Goal: Task Accomplishment & Management: Manage account settings

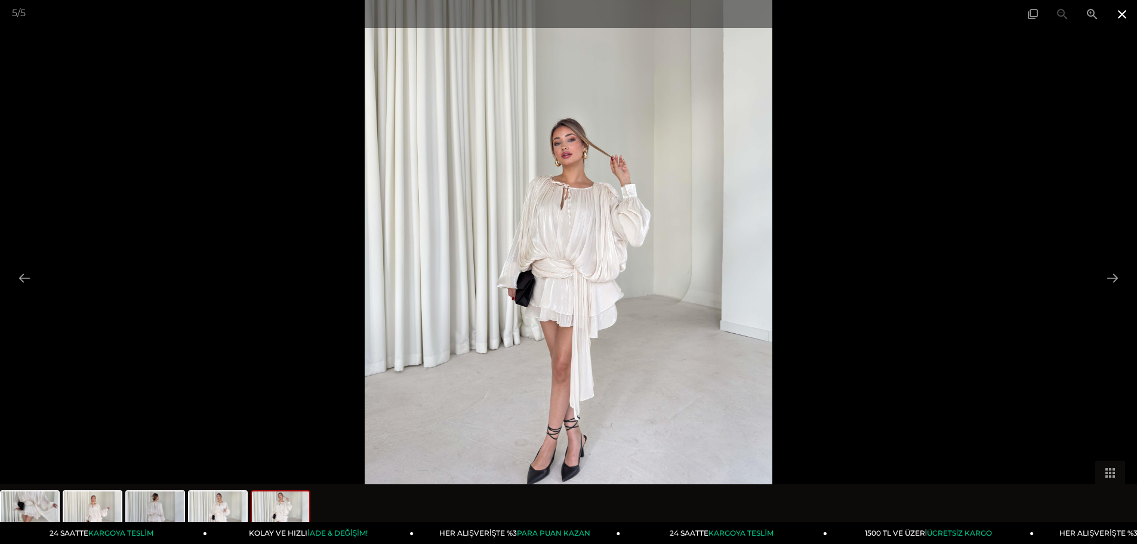
click at [1120, 13] on span at bounding box center [1122, 14] width 30 height 28
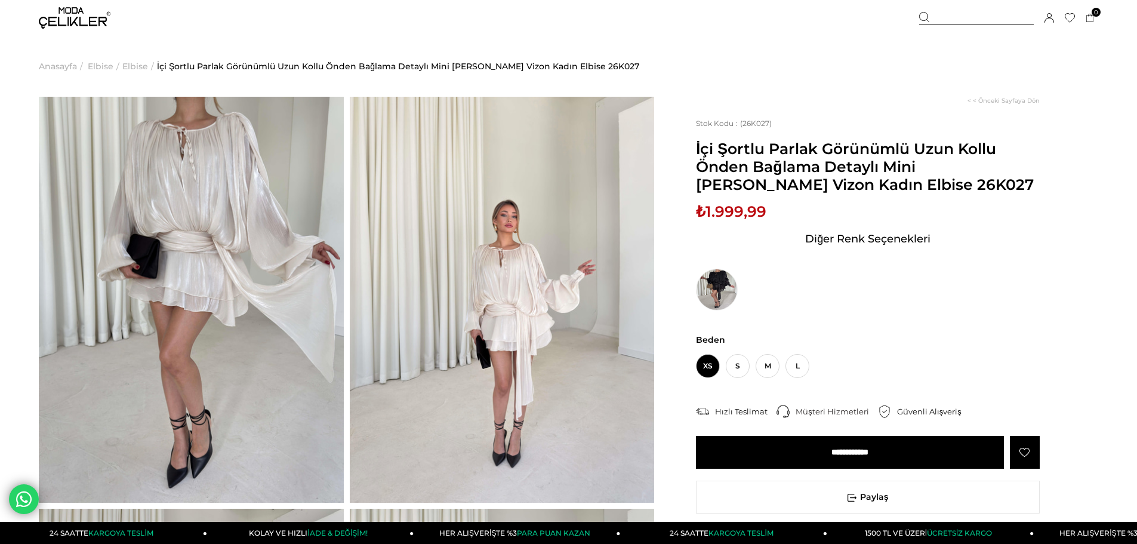
click at [1052, 17] on icon at bounding box center [1049, 18] width 10 height 10
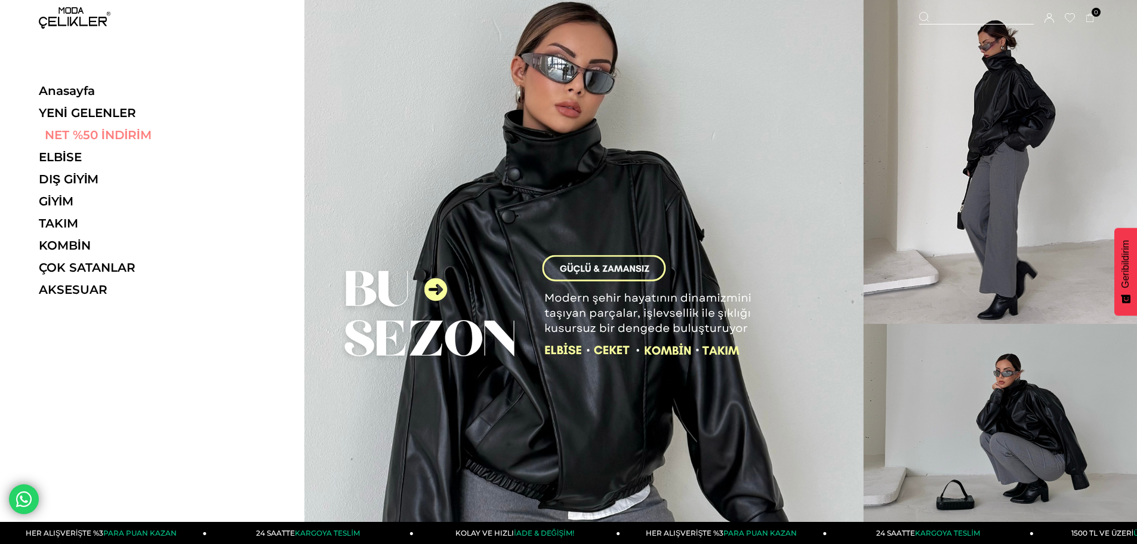
click at [84, 139] on link "NET %50 İNDİRİM" at bounding box center [121, 135] width 164 height 14
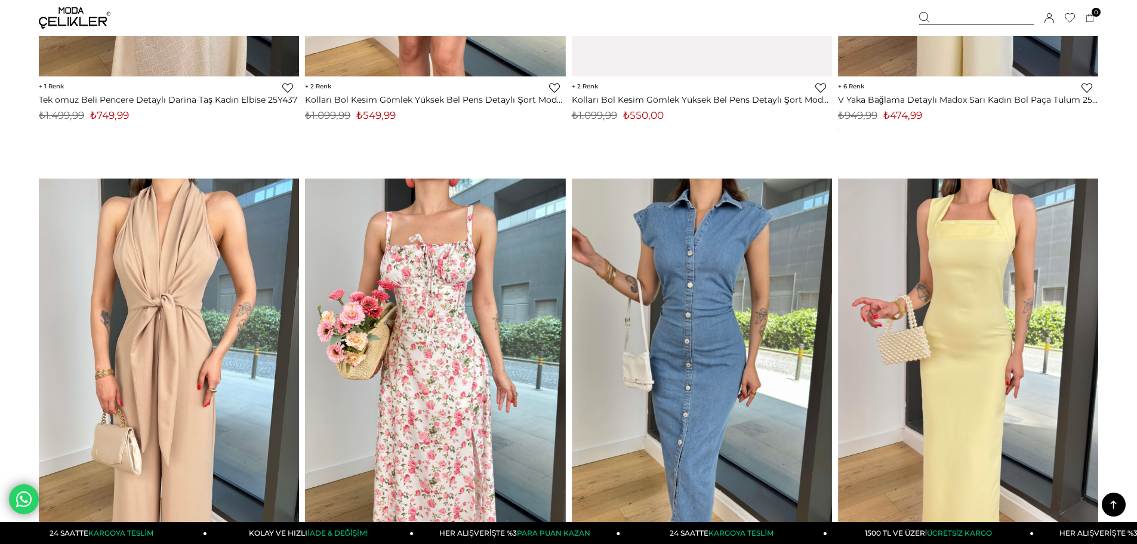
scroll to position [8714, 0]
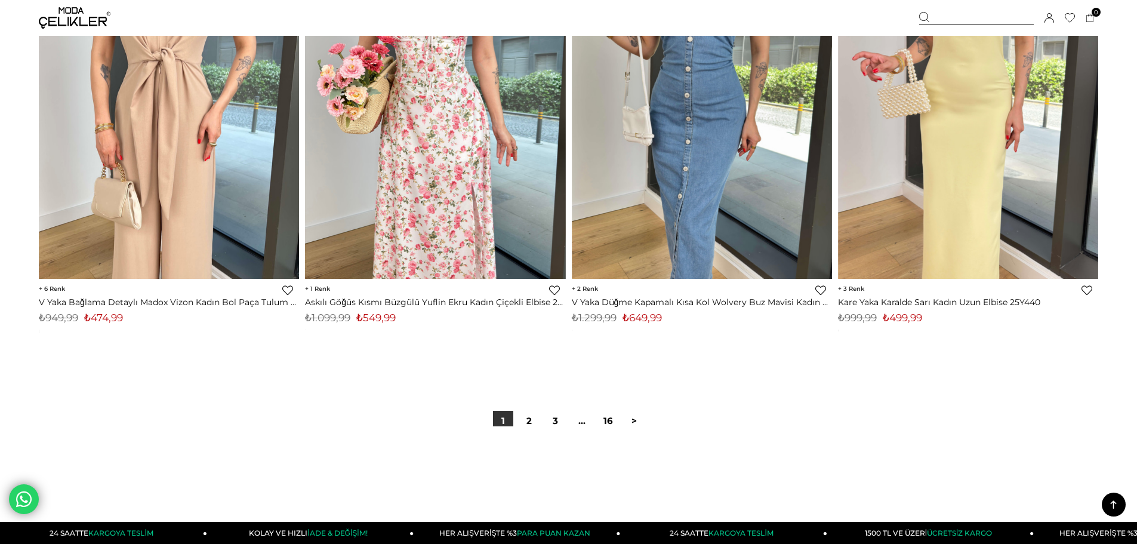
click at [1054, 22] on div "Sepetim 0 Ürün Sepetinizde ürün bulunmamaktadır. Genel Toplam : Sepetim SİPARİŞ…" at bounding box center [1008, 18] width 179 height 36
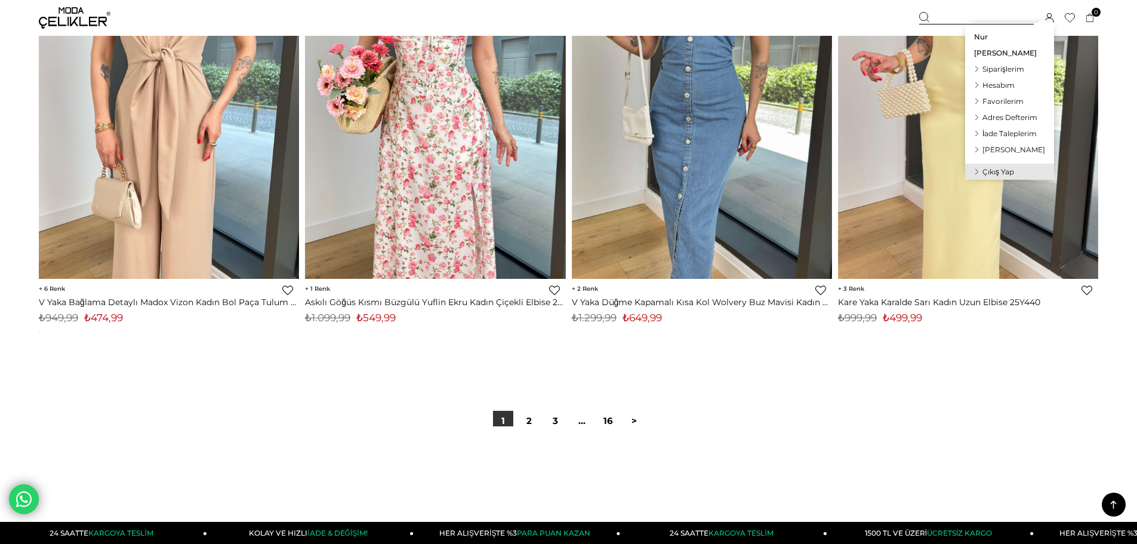
click at [1018, 69] on span "Siparişlerim" at bounding box center [1003, 68] width 42 height 9
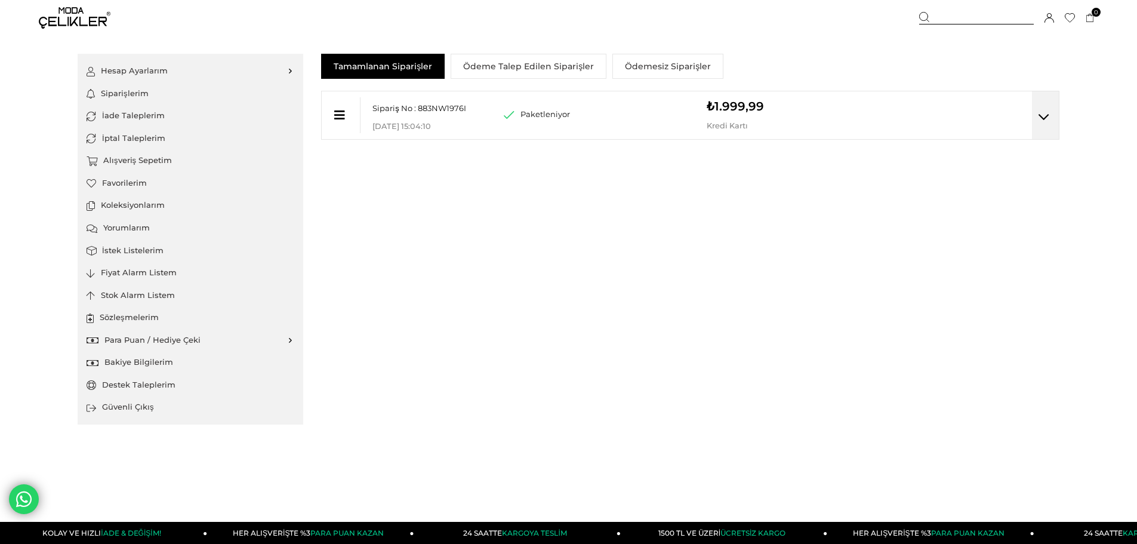
click at [657, 386] on div "Hesap Ayarlarım Üyelik Bilgilerim Şifre Değiştir Adres Defterim Duyuru Tercihle…" at bounding box center [569, 239] width 982 height 371
